Goal: Task Accomplishment & Management: Use online tool/utility

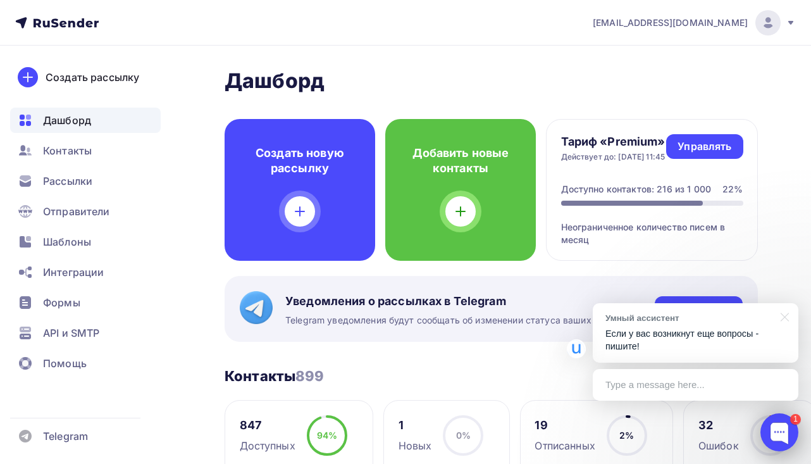
click at [777, 433] on div at bounding box center [780, 432] width 38 height 38
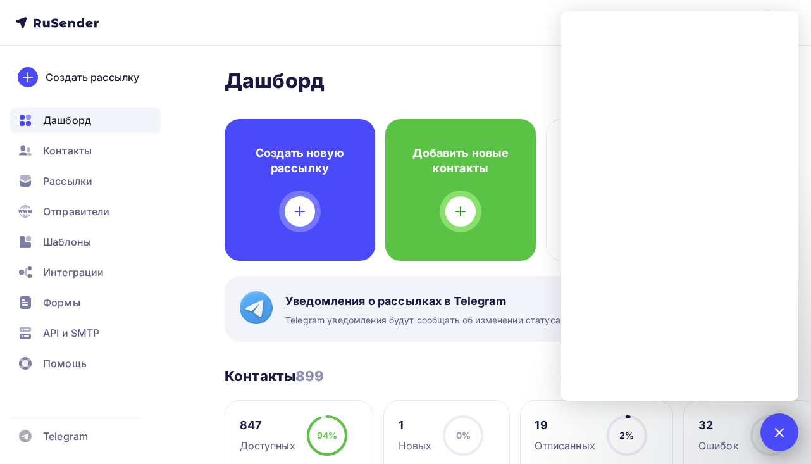
click at [777, 433] on div at bounding box center [779, 431] width 17 height 17
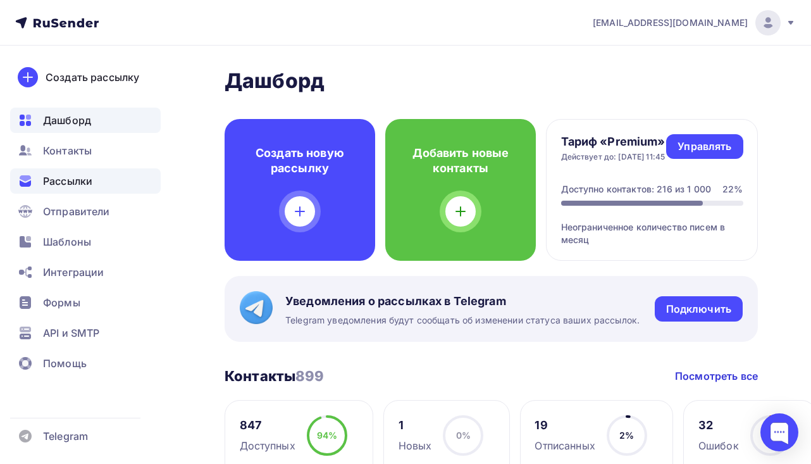
click at [90, 190] on div "Рассылки" at bounding box center [85, 180] width 151 height 25
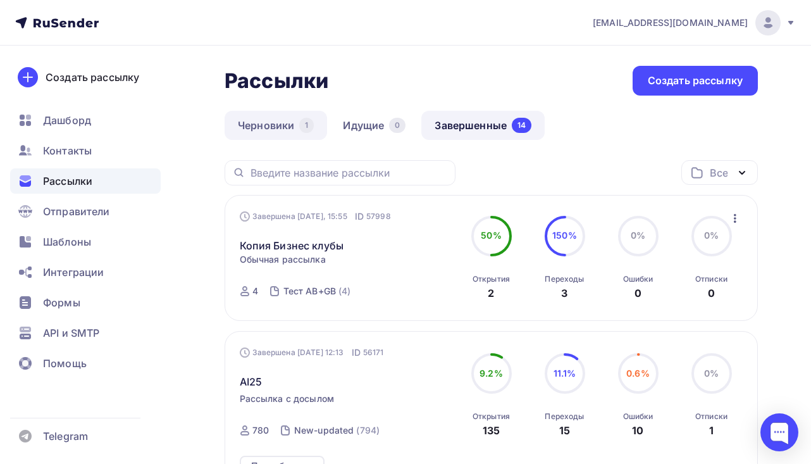
click at [290, 131] on link "Черновики 1" at bounding box center [276, 125] width 103 height 29
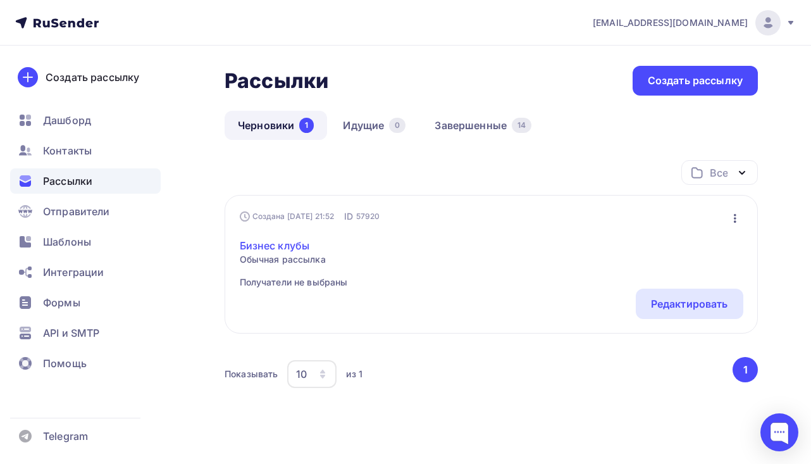
click at [303, 247] on link "Бизнес клубы" at bounding box center [294, 245] width 108 height 15
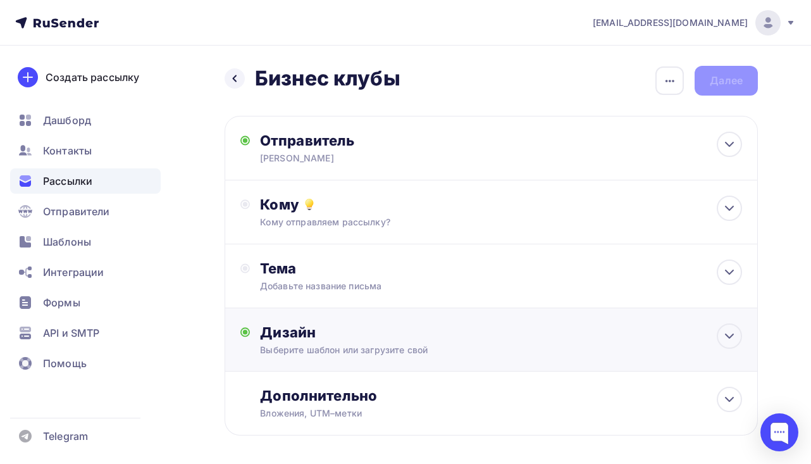
click at [350, 334] on div "Дизайн" at bounding box center [501, 332] width 482 height 18
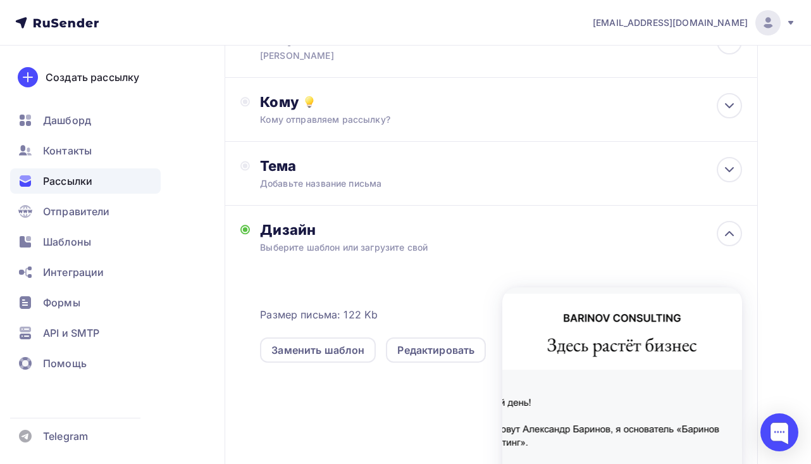
scroll to position [105, 0]
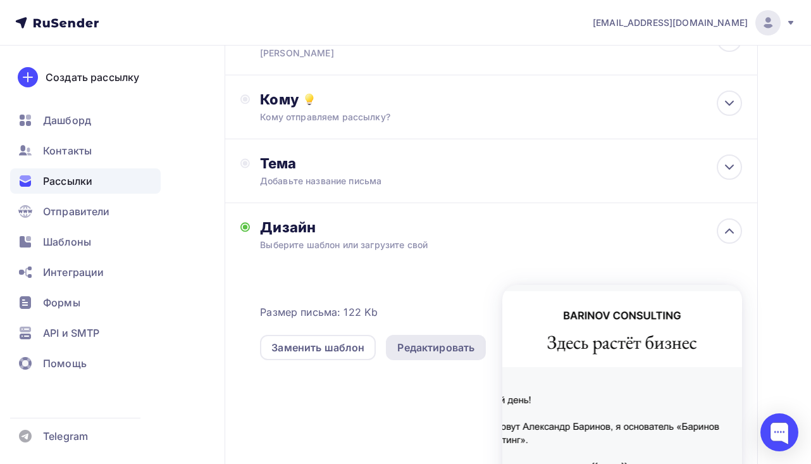
click at [409, 353] on div "Редактировать" at bounding box center [435, 347] width 77 height 15
